Goal: Check status: Check status

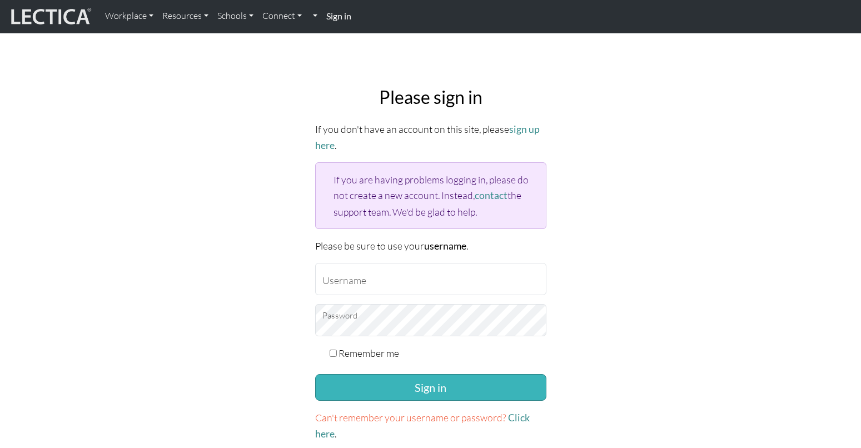
type input "TaddyAO2025"
click at [428, 382] on button "Sign in" at bounding box center [430, 387] width 231 height 27
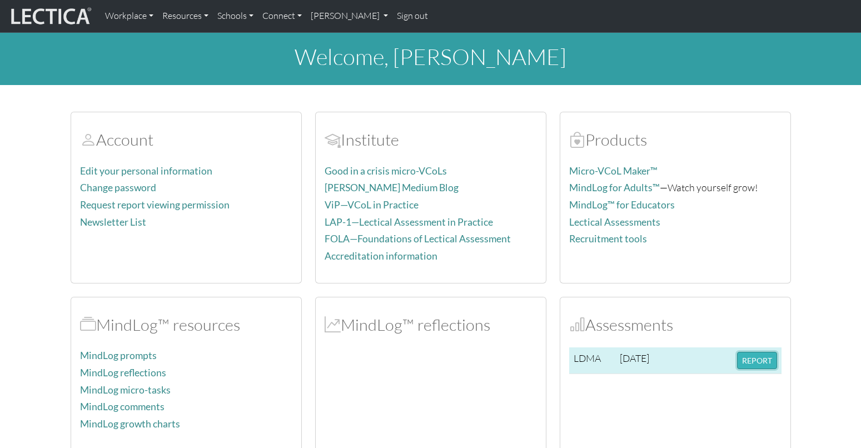
click at [756, 360] on button "REPORT" at bounding box center [757, 360] width 40 height 17
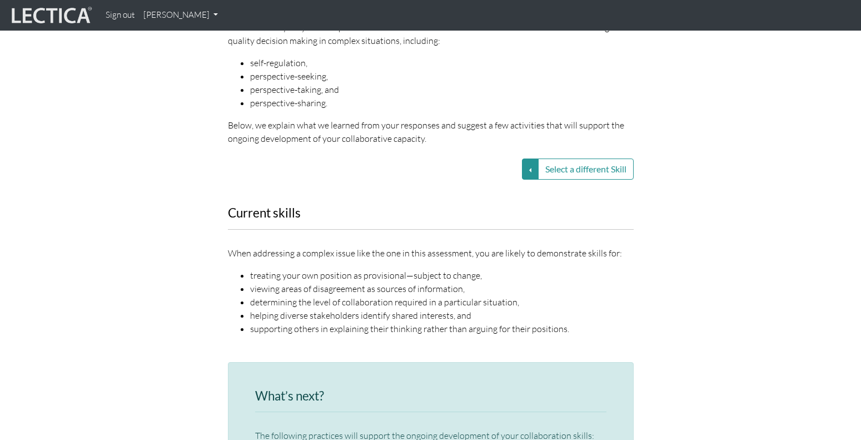
scroll to position [1612, 0]
